Goal: Communication & Community: Participate in discussion

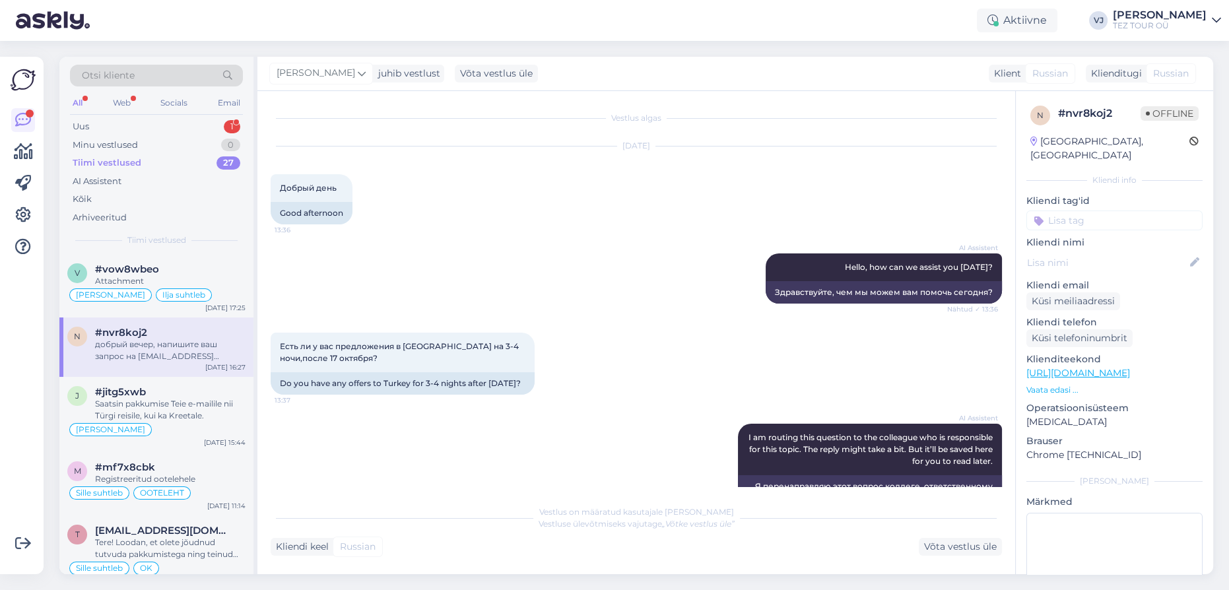
scroll to position [889, 0]
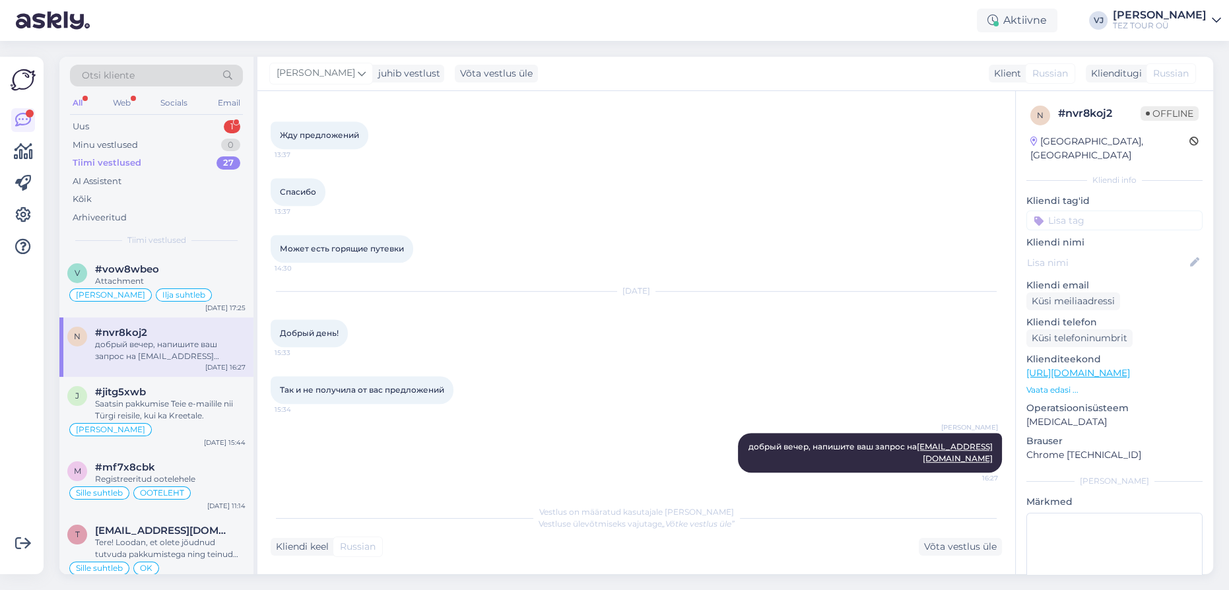
click at [171, 128] on div "Uus 1" at bounding box center [156, 127] width 173 height 18
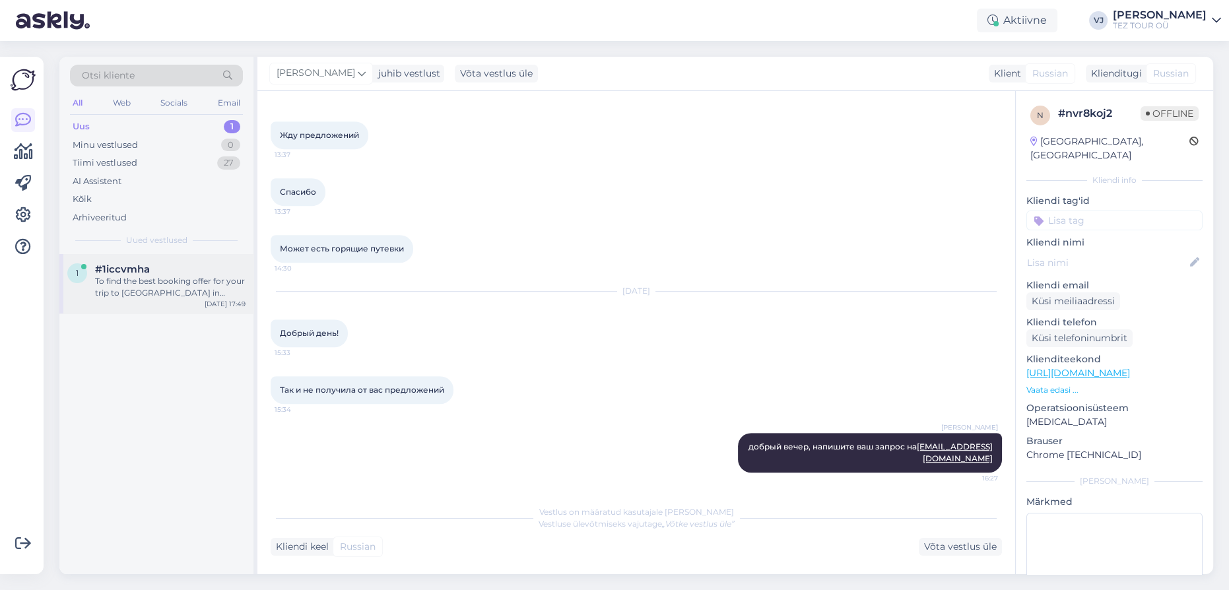
click at [181, 285] on div "To find the best booking offer for your trip to [GEOGRAPHIC_DATA] in [DATE], we…" at bounding box center [170, 287] width 151 height 24
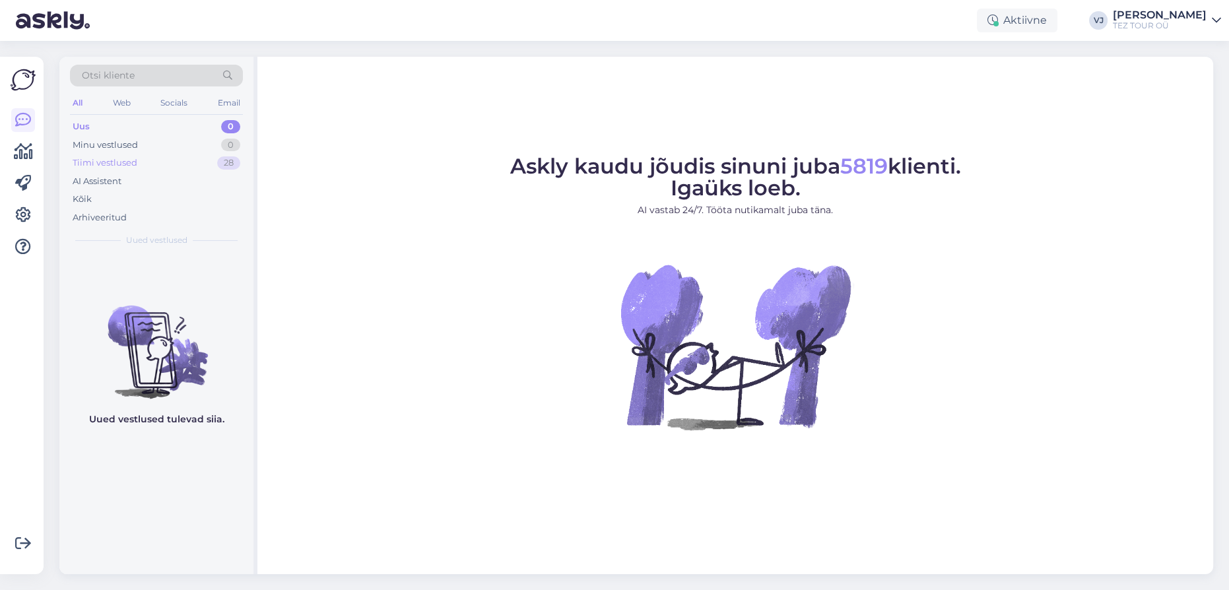
click at [201, 161] on div "Tiimi vestlused 28" at bounding box center [156, 163] width 173 height 18
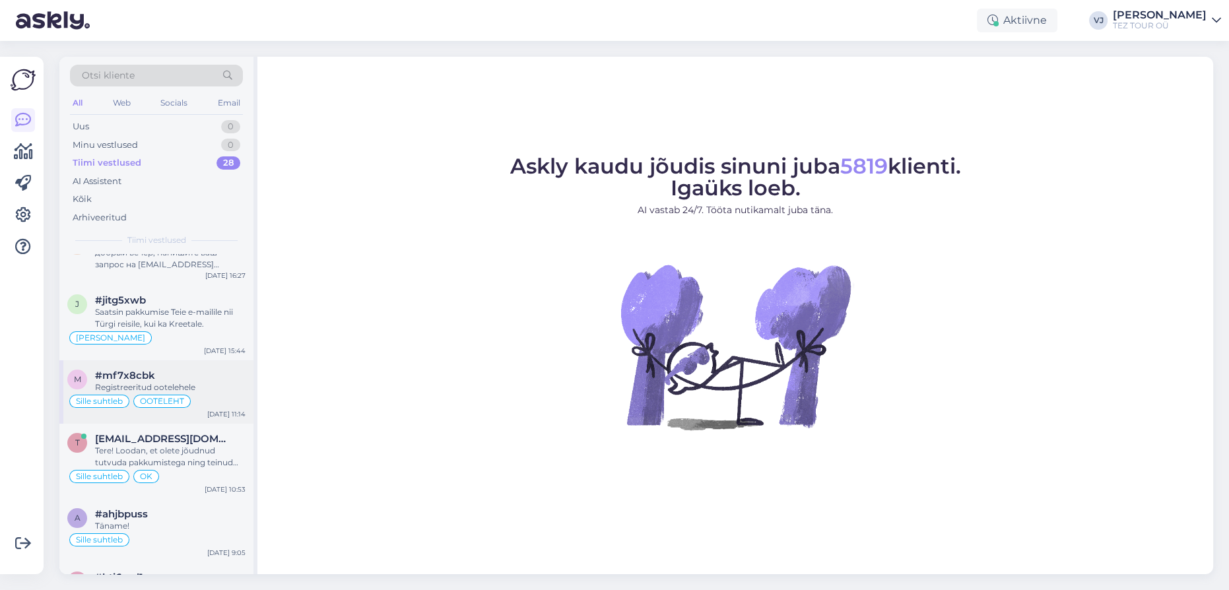
click at [165, 366] on div "m #mf7x8cbk Registreeritud ootelehele Sille suhtleb OOTELEHT [DATE] 11:14" at bounding box center [156, 391] width 194 height 63
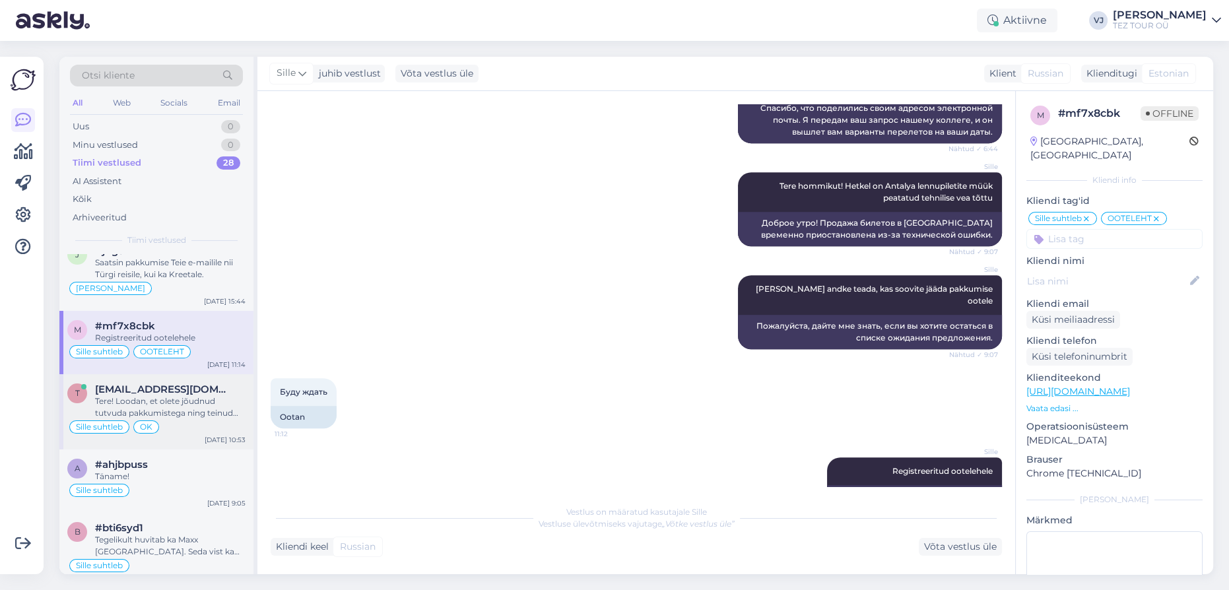
scroll to position [219, 0]
click at [186, 381] on span "[EMAIL_ADDRESS][DOMAIN_NAME]" at bounding box center [163, 387] width 137 height 12
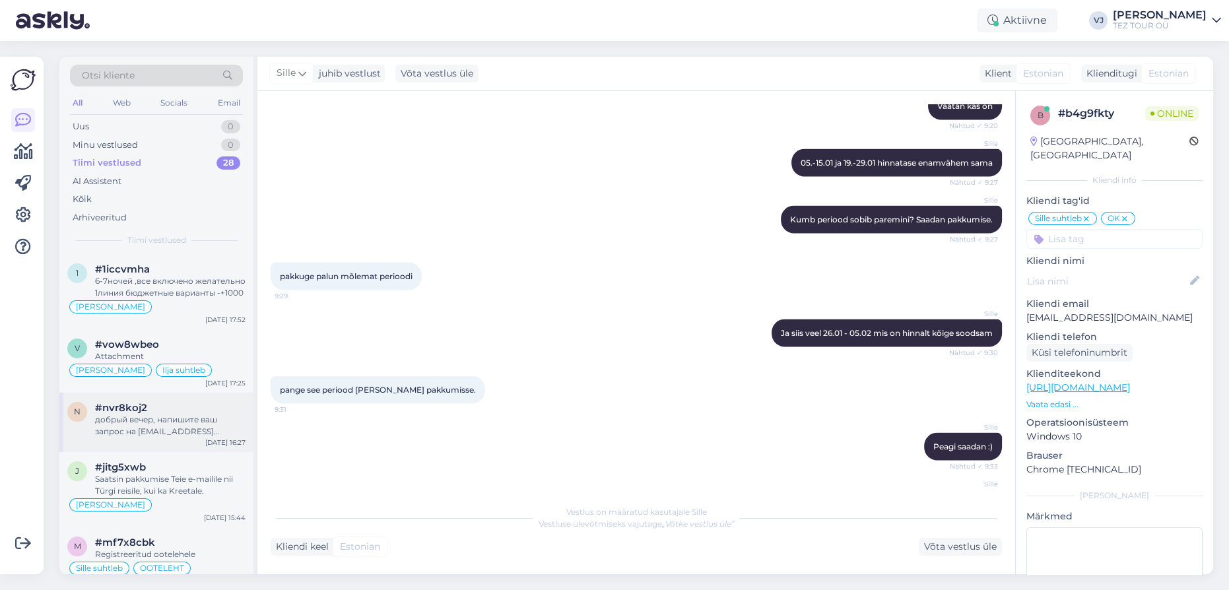
scroll to position [3697, 0]
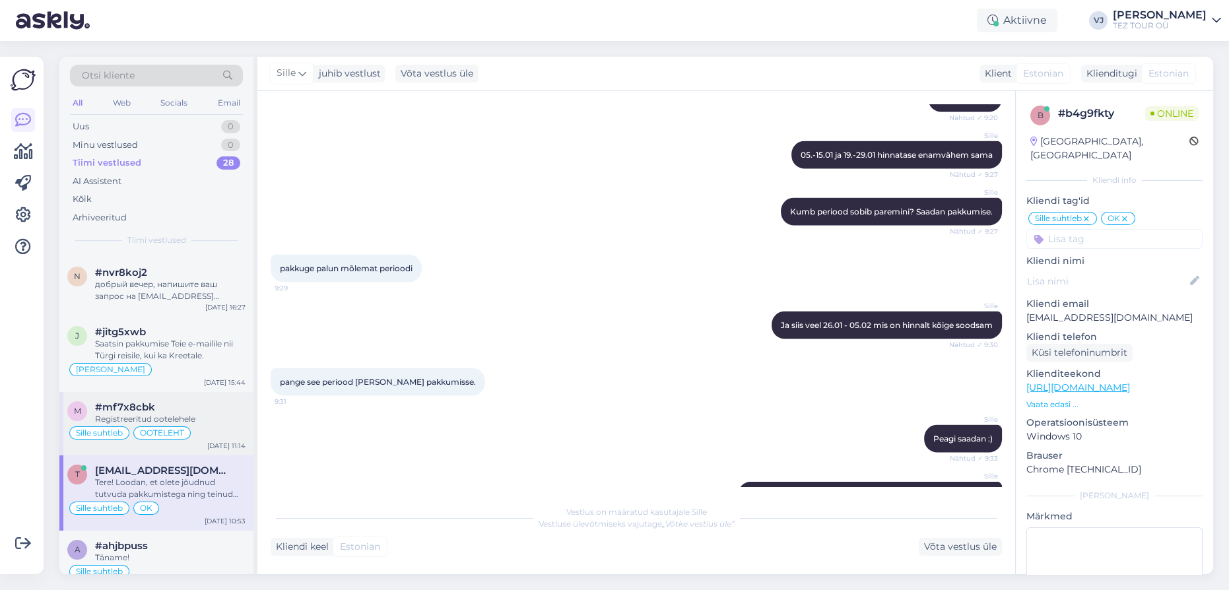
click at [195, 415] on div "Registreeritud ootelehele" at bounding box center [170, 419] width 151 height 12
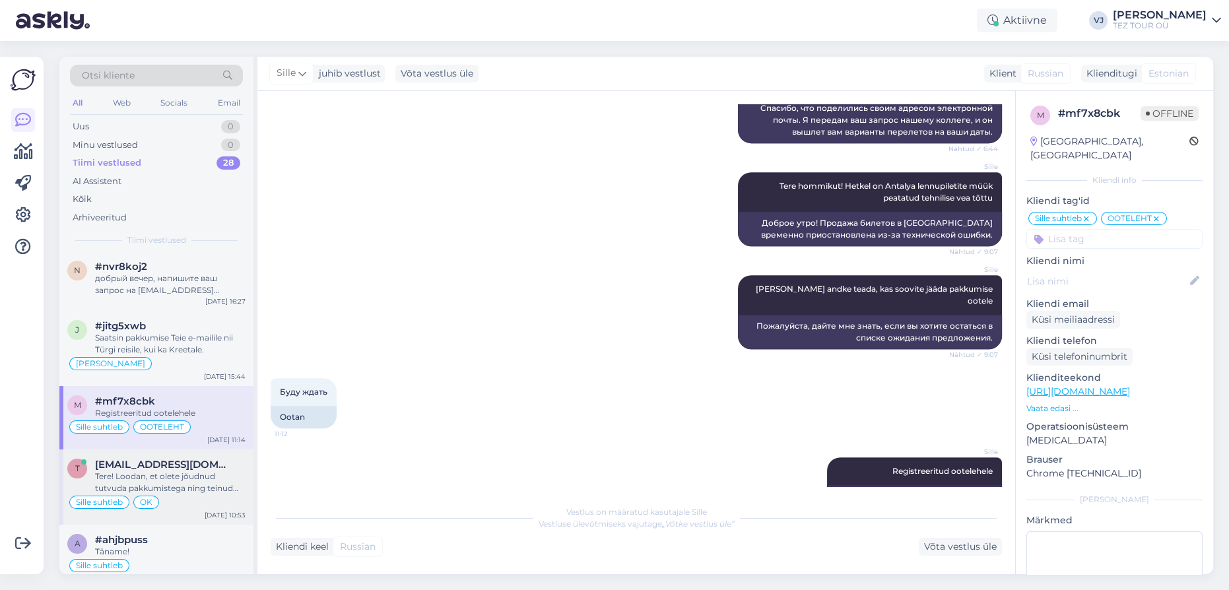
scroll to position [142, 0]
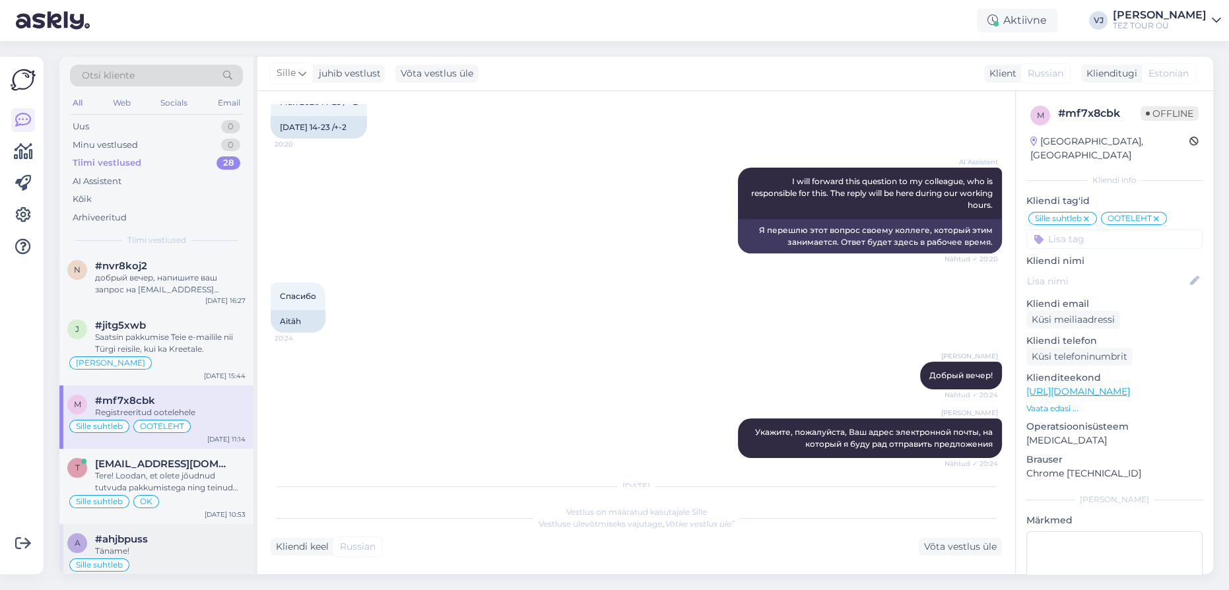
click at [141, 567] on div "Sille suhtleb" at bounding box center [156, 565] width 178 height 16
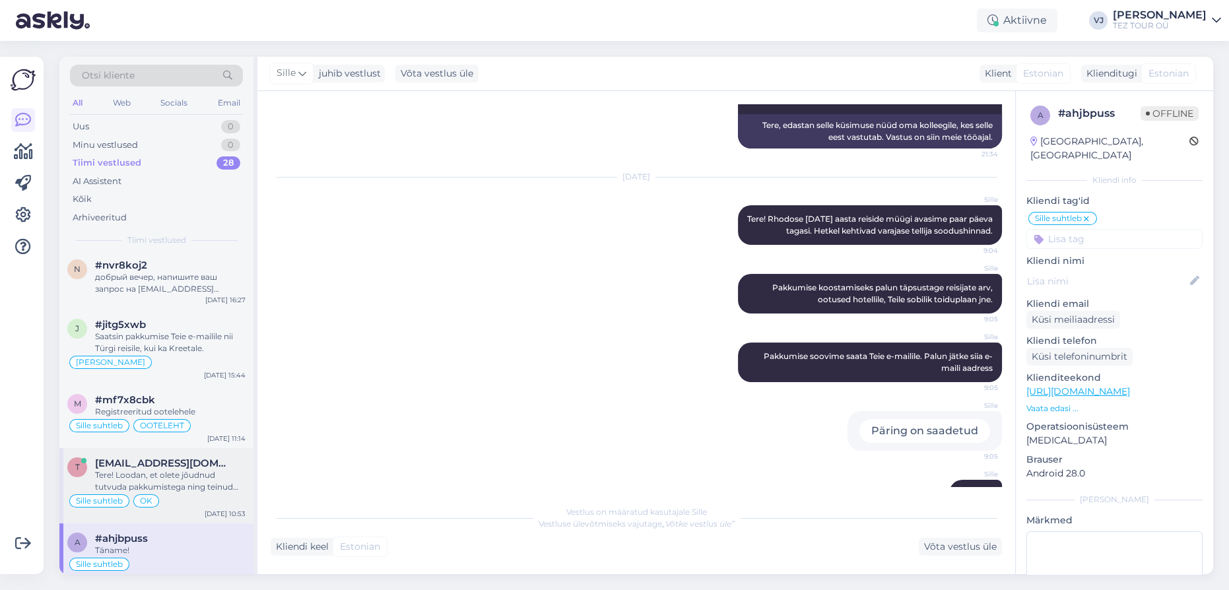
scroll to position [238, 0]
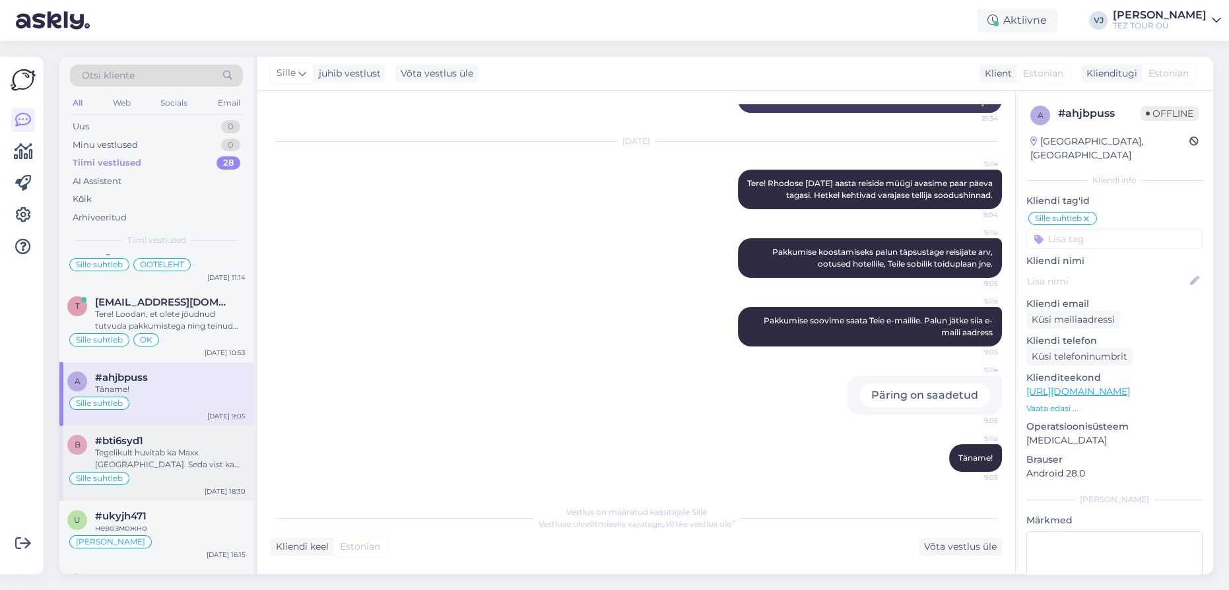
click at [184, 455] on div "Tegelikult huvitab ka Maxx [GEOGRAPHIC_DATA]. Seda vist ka süsteemis ei ole" at bounding box center [170, 459] width 151 height 24
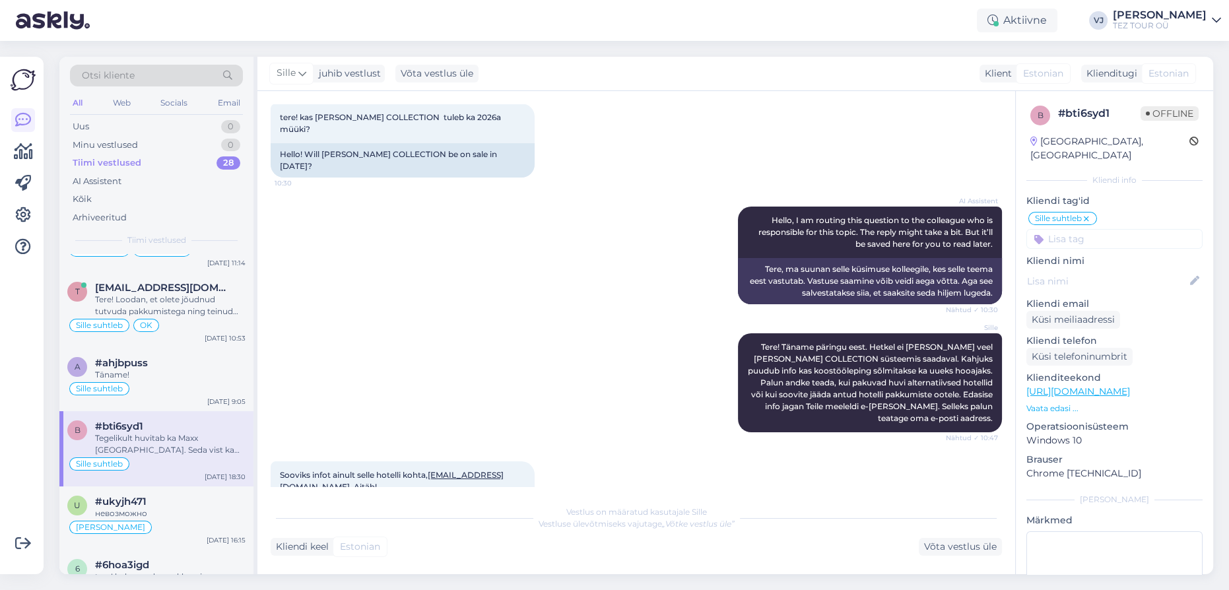
scroll to position [0, 0]
